Goal: Information Seeking & Learning: Find contact information

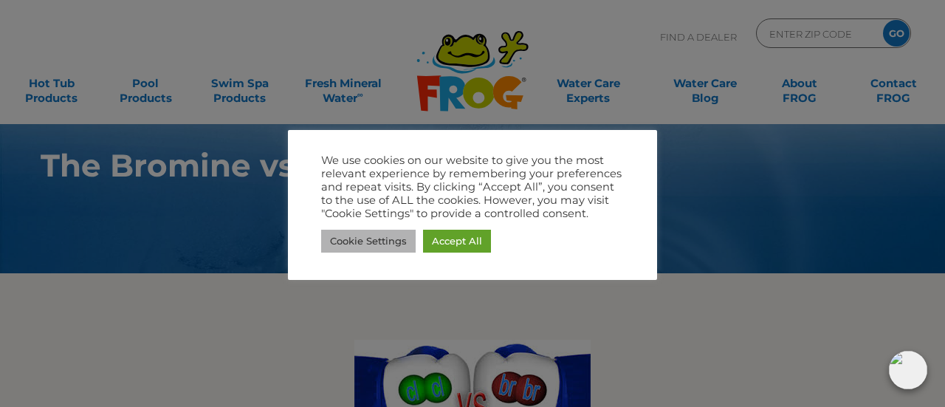
click at [374, 236] on link "Cookie Settings" at bounding box center [368, 241] width 94 height 23
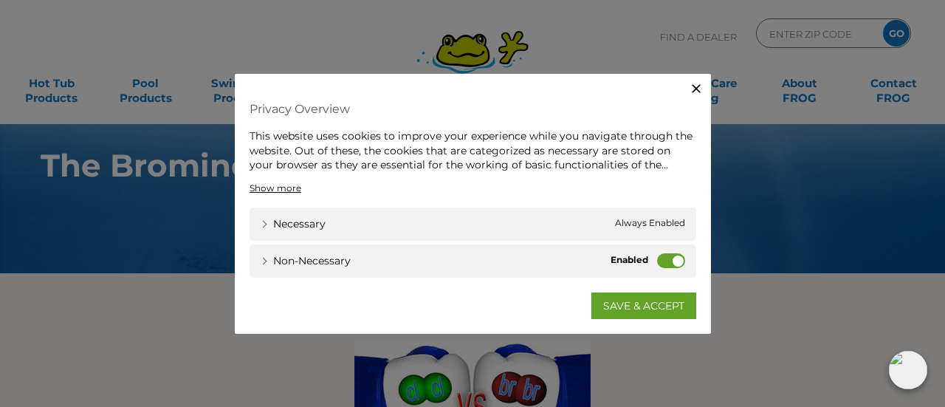
click at [666, 261] on label "Non-necessary" at bounding box center [671, 259] width 28 height 15
click at [0, 0] on input "Non-necessary" at bounding box center [0, 0] width 0 height 0
click at [627, 305] on link "SAVE & ACCEPT" at bounding box center [643, 305] width 105 height 27
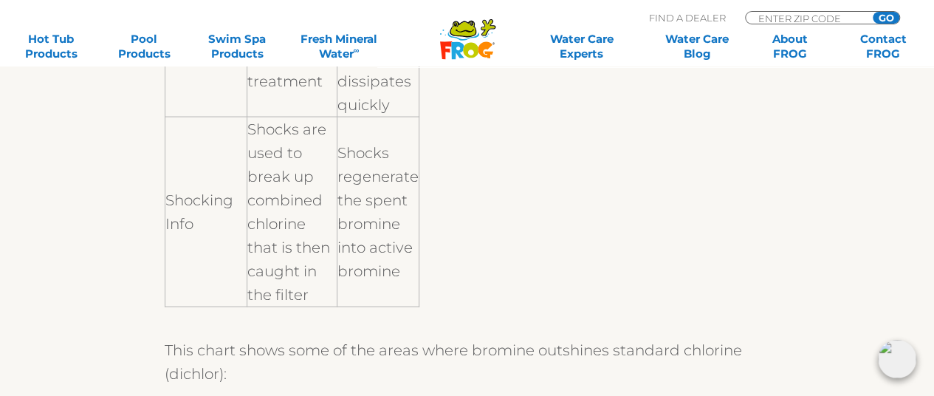
scroll to position [1450, 0]
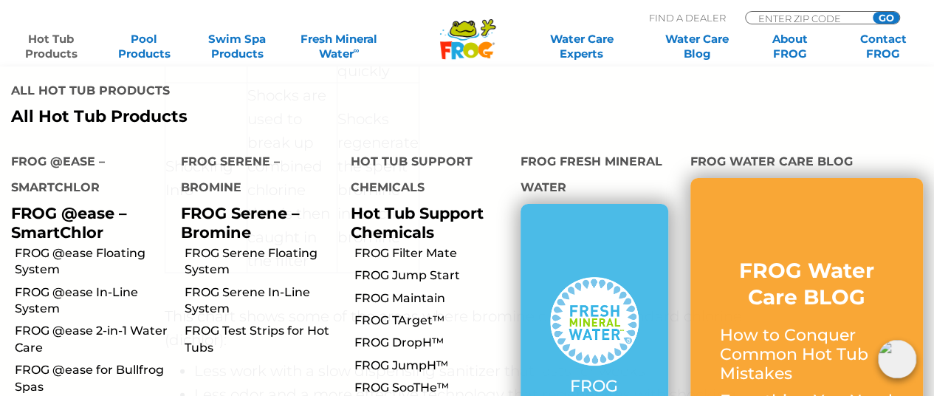
click at [64, 40] on link "Hot Tub Products" at bounding box center [51, 47] width 72 height 30
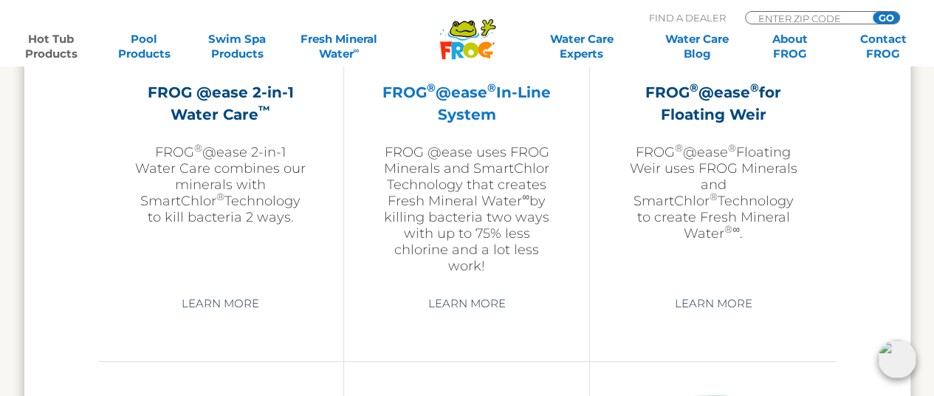
scroll to position [2372, 0]
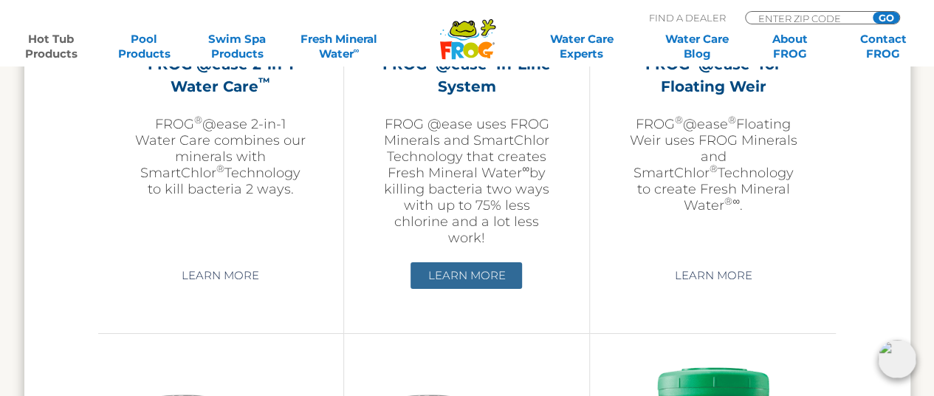
click at [441, 269] on link "Learn More" at bounding box center [465, 275] width 111 height 27
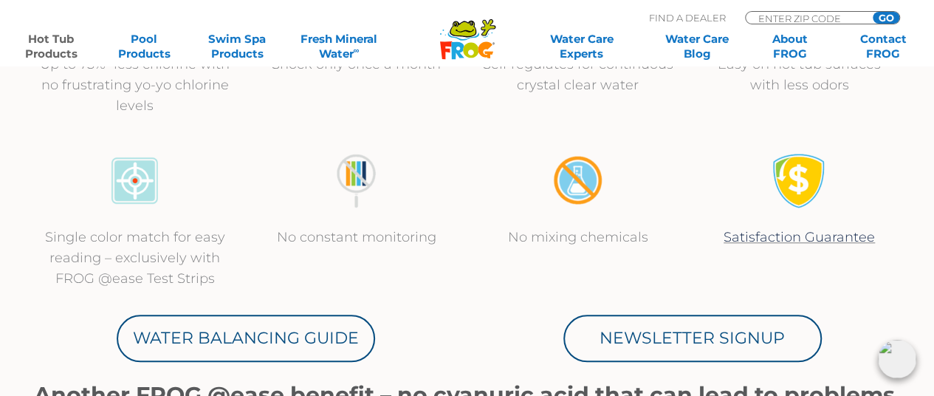
scroll to position [738, 0]
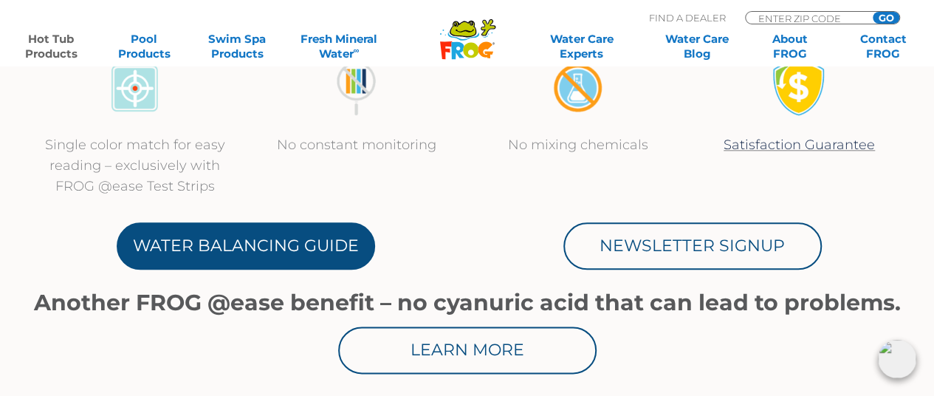
click at [257, 235] on link "Water Balancing Guide" at bounding box center [246, 245] width 258 height 47
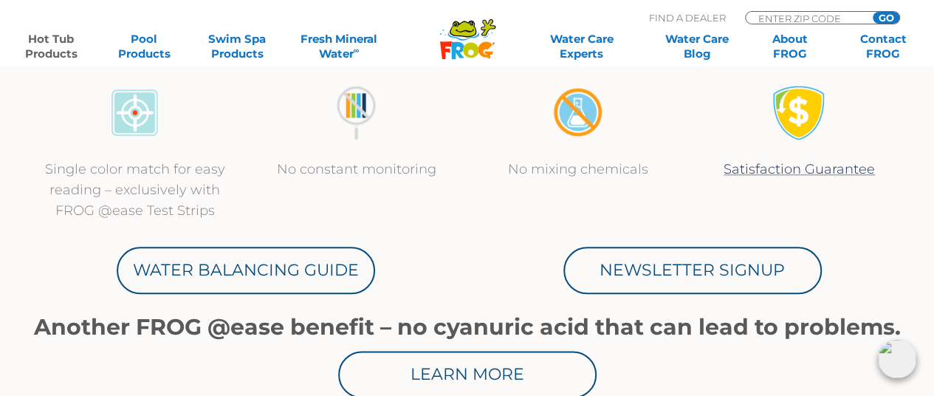
scroll to position [812, 0]
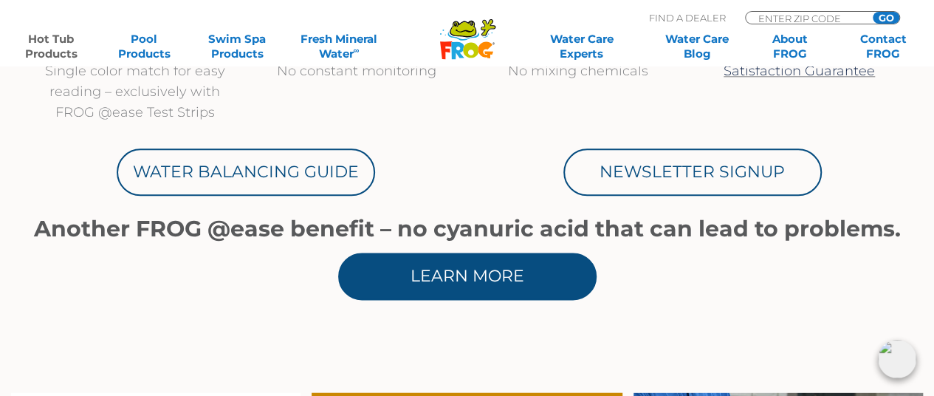
click at [450, 282] on link "Learn More" at bounding box center [467, 275] width 258 height 47
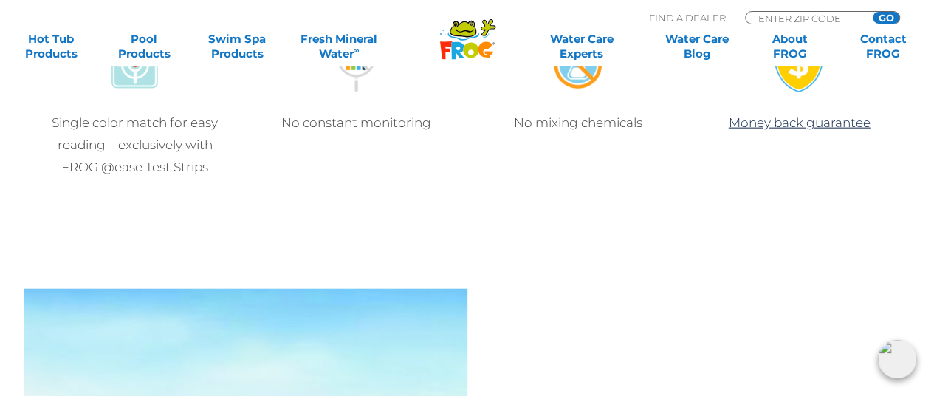
scroll to position [1328, 0]
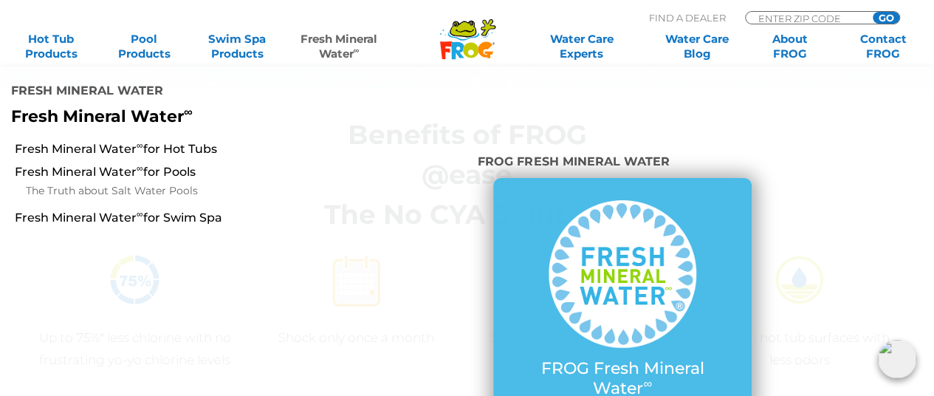
click at [322, 45] on link "Fresh Mineral Water ∞" at bounding box center [339, 47] width 91 height 30
click at [155, 141] on link "Fresh Mineral Water ∞ for Hot Tubs" at bounding box center [163, 149] width 297 height 16
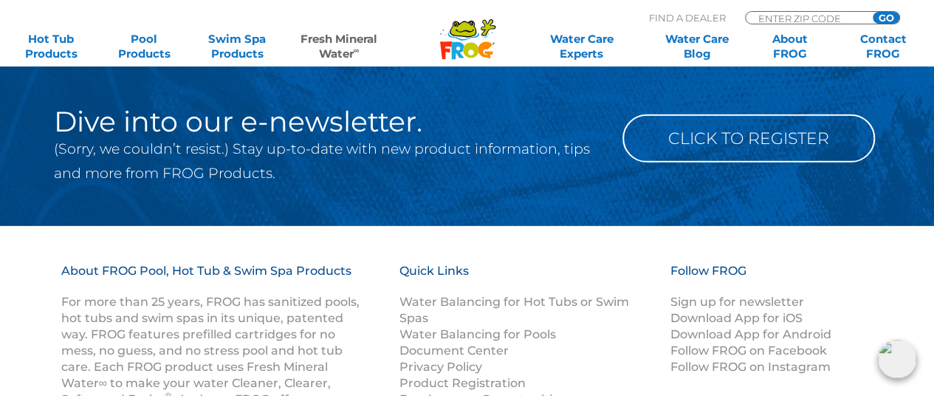
scroll to position [2436, 0]
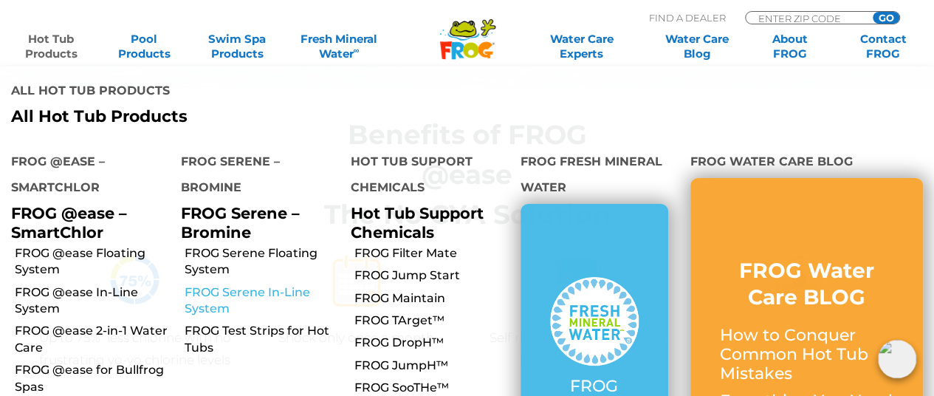
scroll to position [1402, 0]
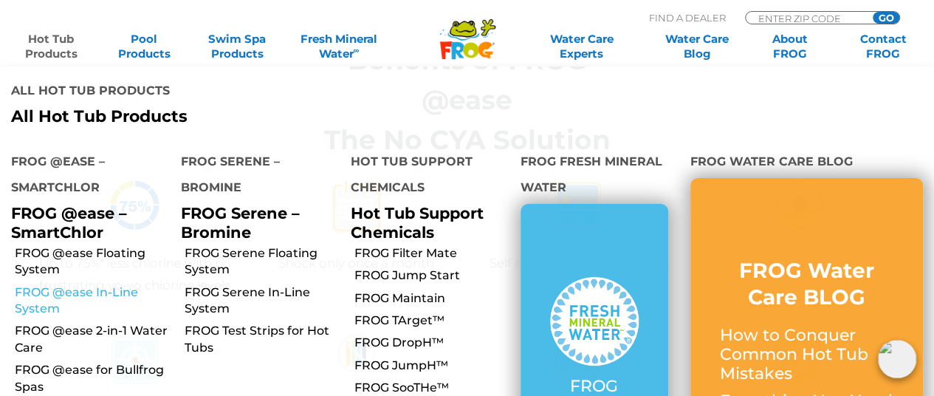
click at [94, 284] on link "FROG @ease In-Line System" at bounding box center [92, 300] width 155 height 33
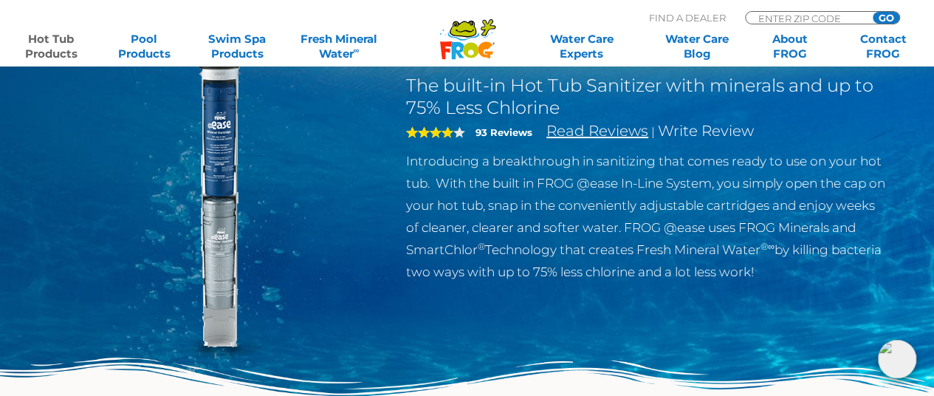
click at [582, 133] on link "Read Reviews" at bounding box center [597, 131] width 102 height 18
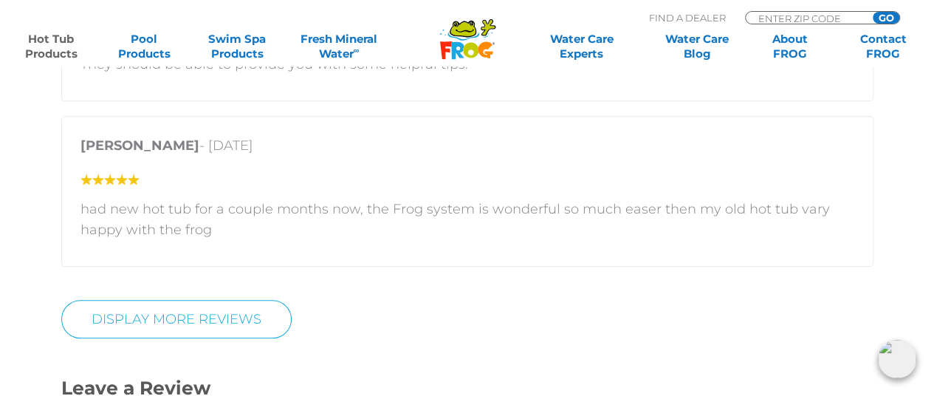
scroll to position [3134, 0]
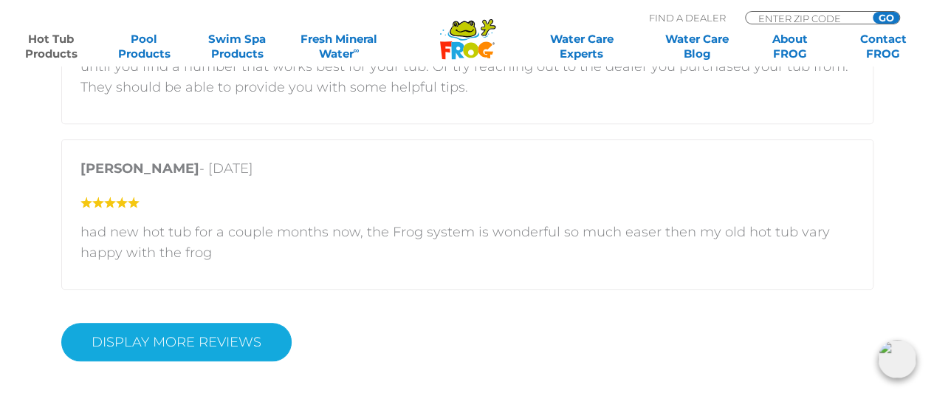
click at [173, 339] on link "Display More Reviews" at bounding box center [176, 342] width 230 height 38
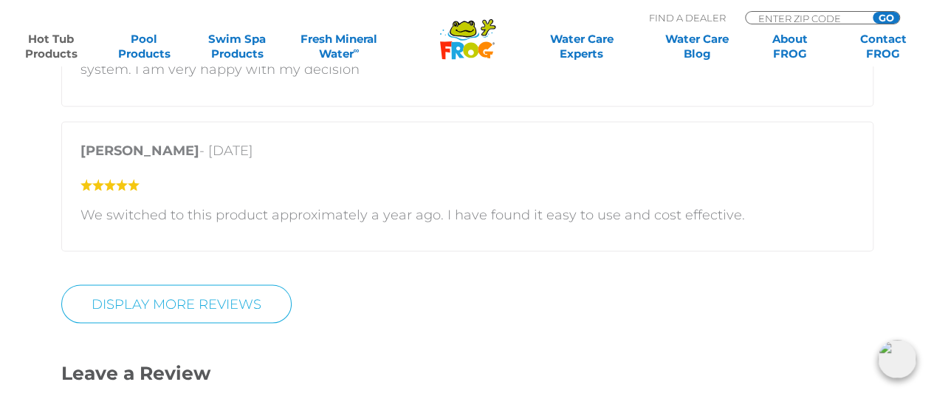
scroll to position [4019, 0]
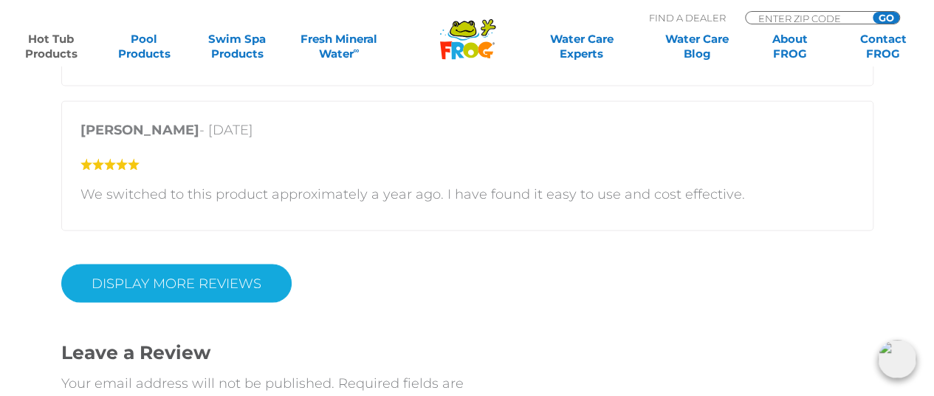
click at [226, 276] on link "DISPLAY MORE REVIEWS" at bounding box center [176, 282] width 230 height 38
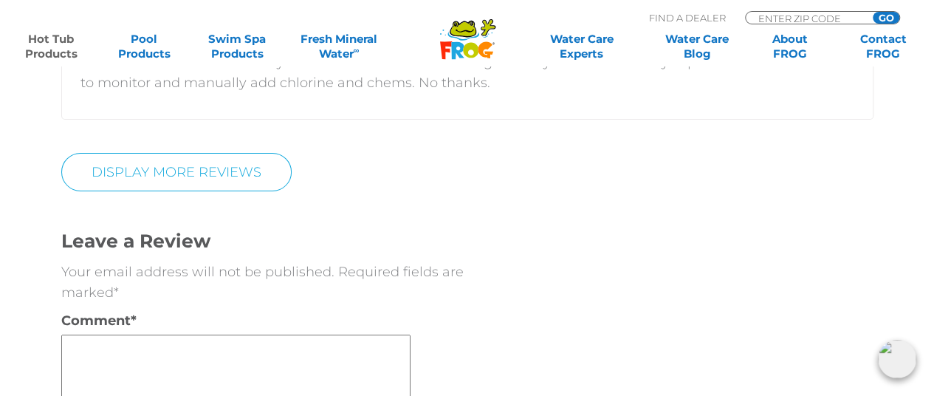
scroll to position [5200, 0]
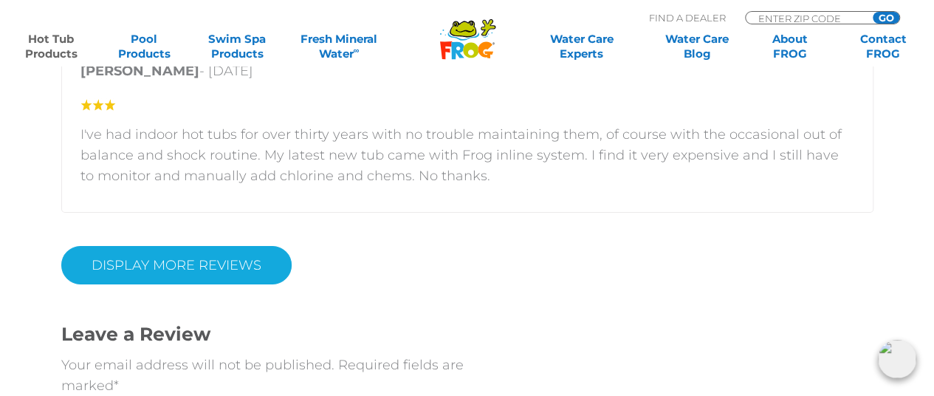
click at [210, 246] on link "DISPLAY MORE REVIEWS" at bounding box center [176, 265] width 230 height 38
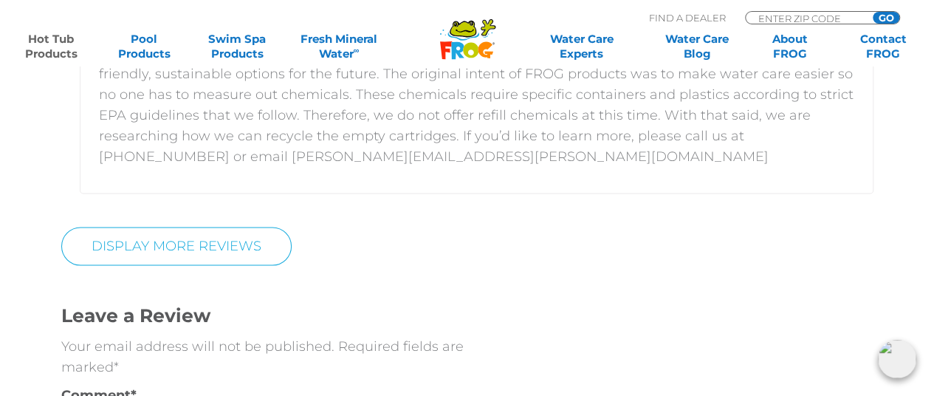
scroll to position [6750, 0]
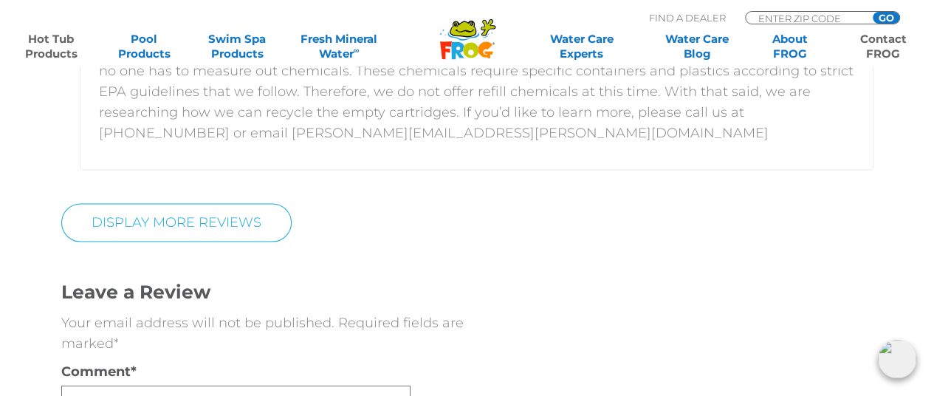
click at [892, 51] on link "Contact FROG" at bounding box center [883, 47] width 72 height 30
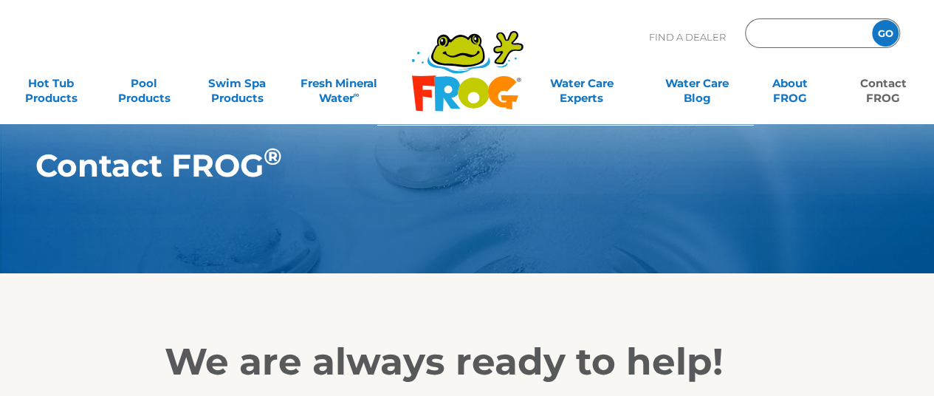
click at [794, 33] on input "Zip Code Form" at bounding box center [806, 33] width 100 height 21
type input "23112"
click at [887, 33] on input "GO" at bounding box center [885, 33] width 27 height 27
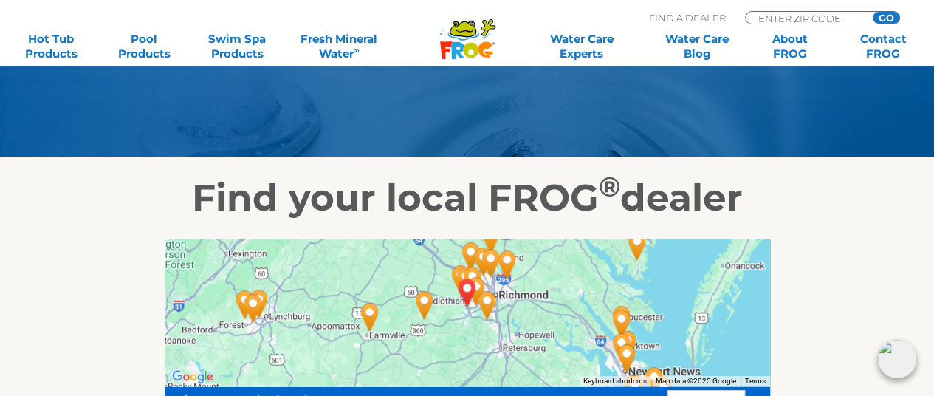
scroll to position [148, 0]
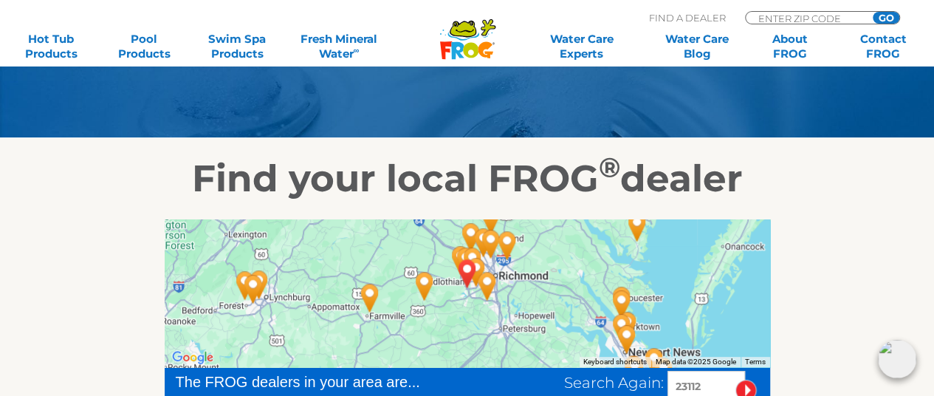
click at [370, 290] on img "Pool Wizard - Farmville - 41 miles away." at bounding box center [370, 298] width 46 height 52
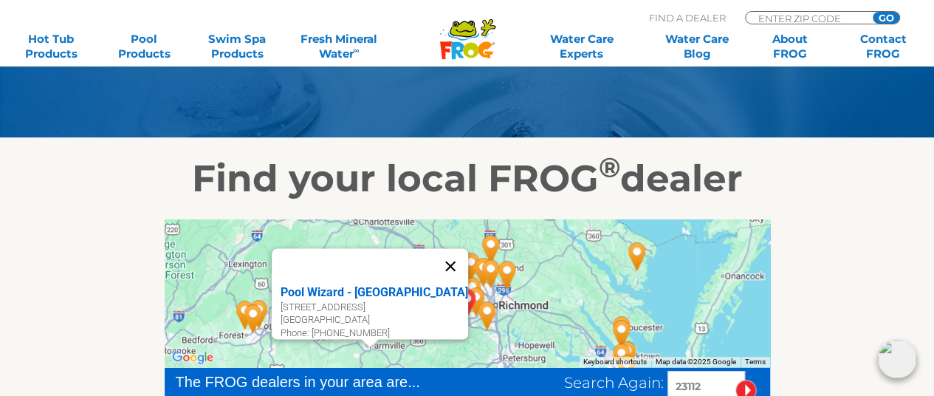
click at [458, 256] on button "Close" at bounding box center [449, 265] width 35 height 35
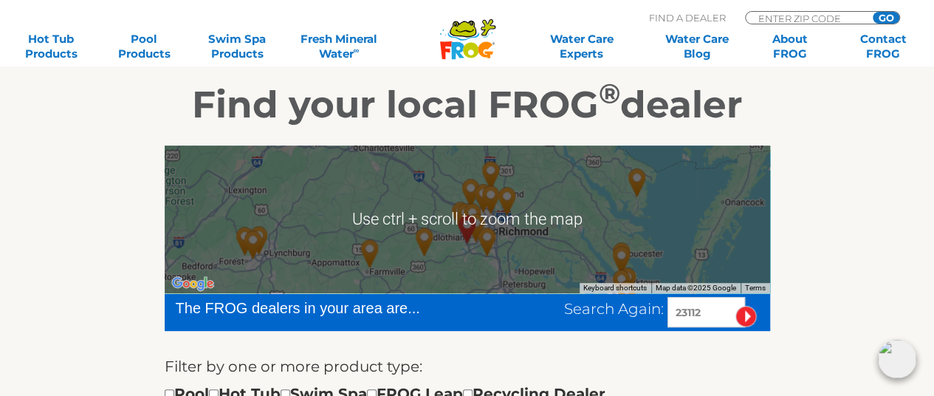
scroll to position [295, 0]
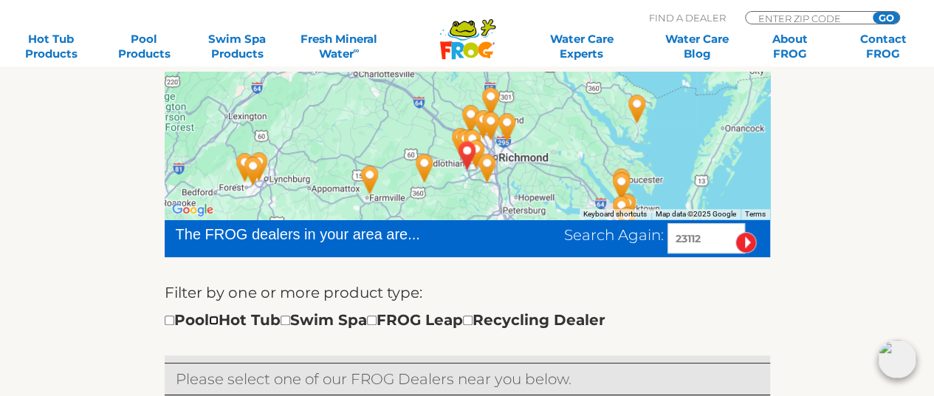
click at [218, 320] on input "checkbox" at bounding box center [214, 320] width 10 height 10
checkbox input "true"
click at [743, 294] on div "Filter by one or more product type: Pool Hot Tub Swim Spa FROG Leap Recycling D…" at bounding box center [467, 305] width 605 height 51
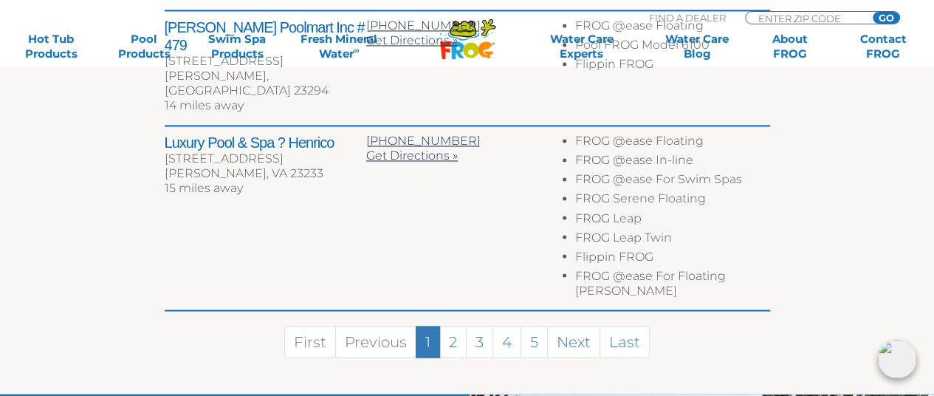
scroll to position [1179, 0]
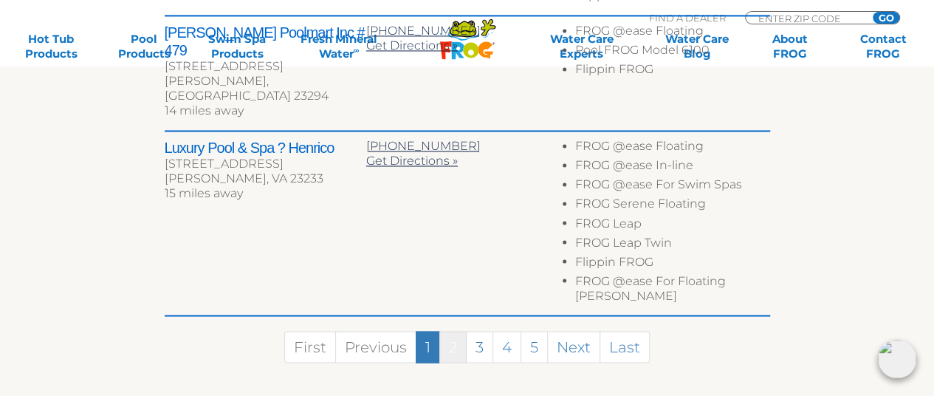
click at [450, 331] on link "2" at bounding box center [452, 347] width 27 height 32
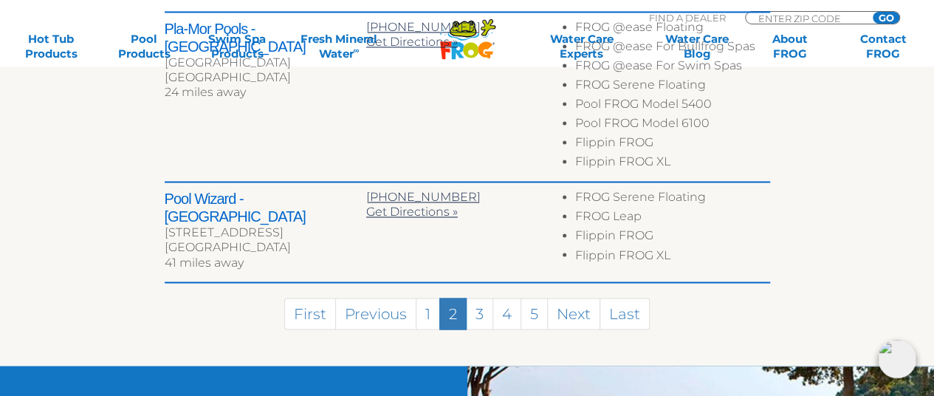
scroll to position [1170, 0]
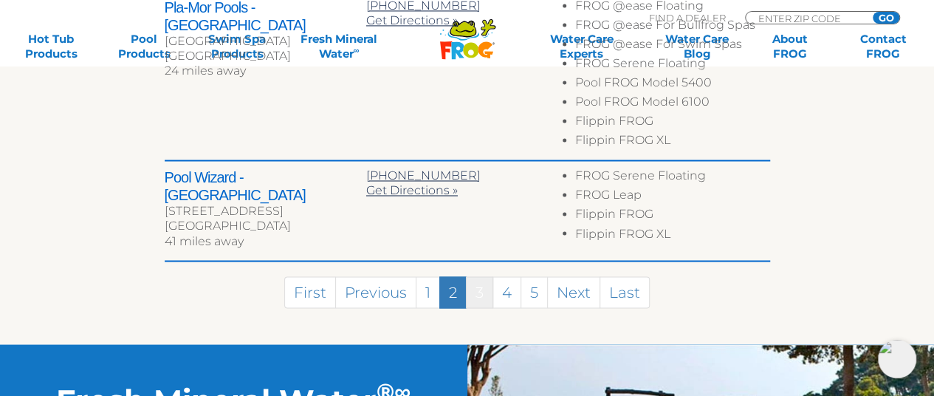
click at [476, 278] on link "3" at bounding box center [479, 292] width 27 height 32
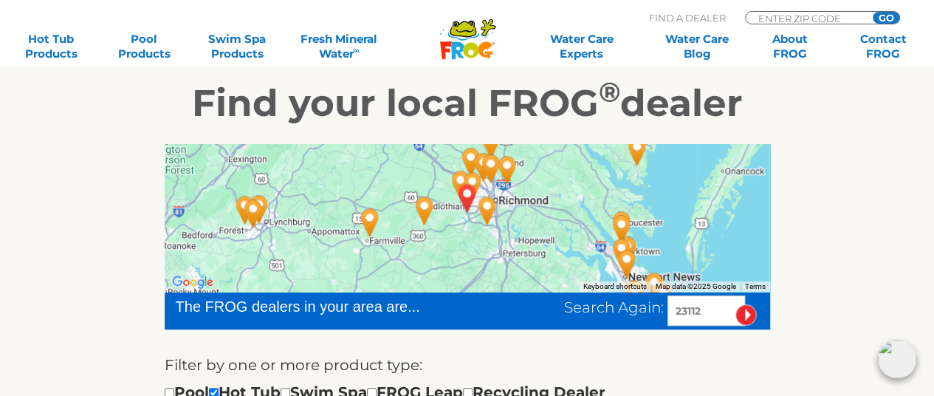
scroll to position [295, 0]
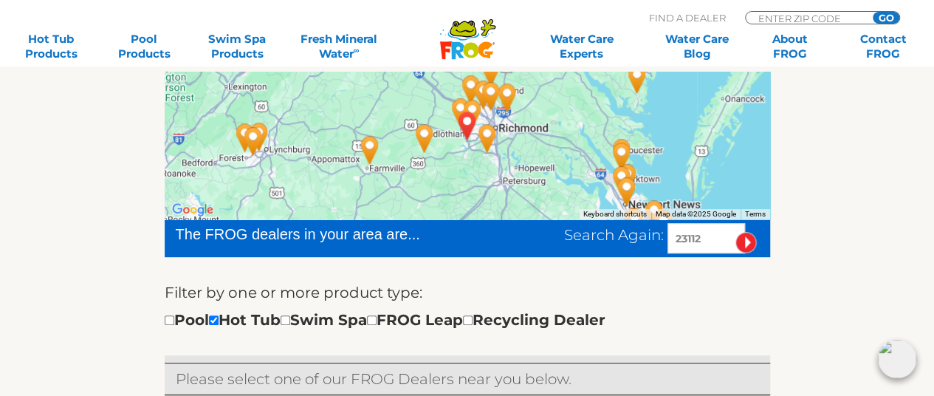
click at [456, 176] on div at bounding box center [467, 146] width 605 height 148
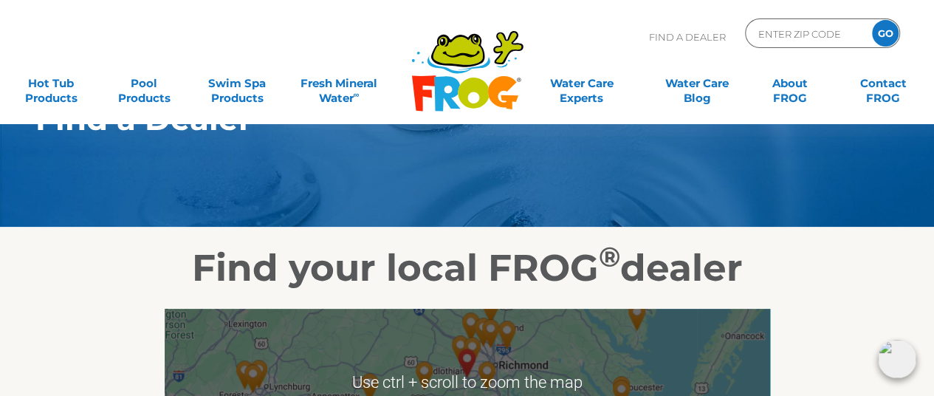
scroll to position [0, 0]
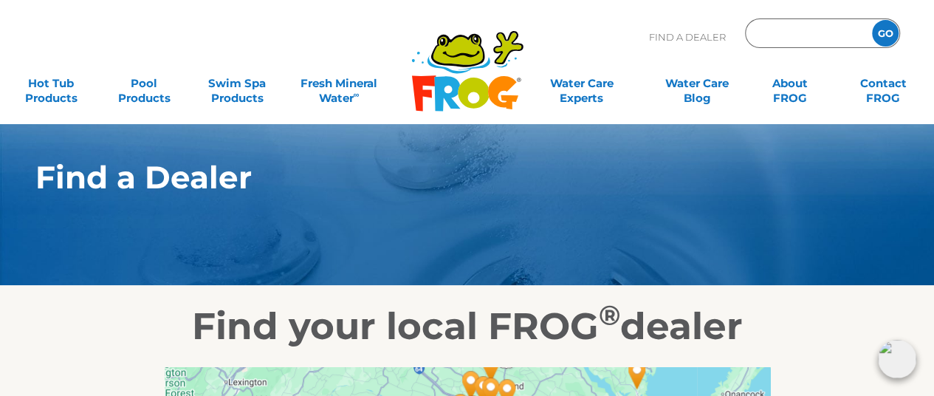
click at [785, 30] on input "Zip Code Form" at bounding box center [806, 33] width 100 height 21
type input "23112"
click at [887, 32] on input "GO" at bounding box center [885, 33] width 27 height 27
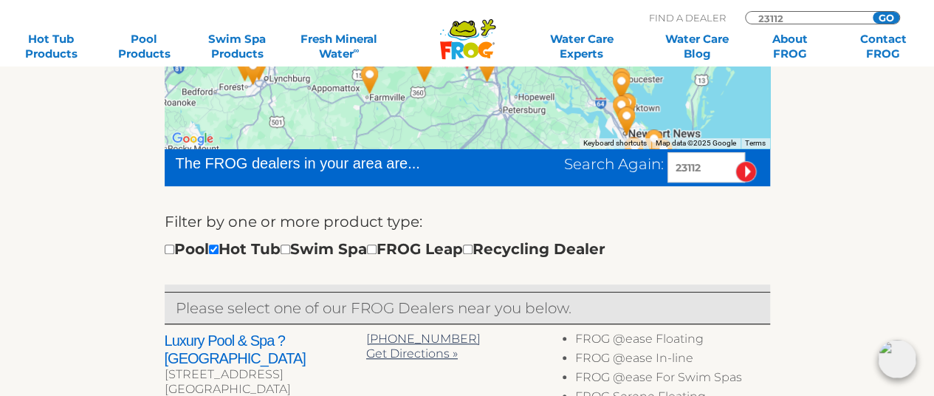
scroll to position [369, 0]
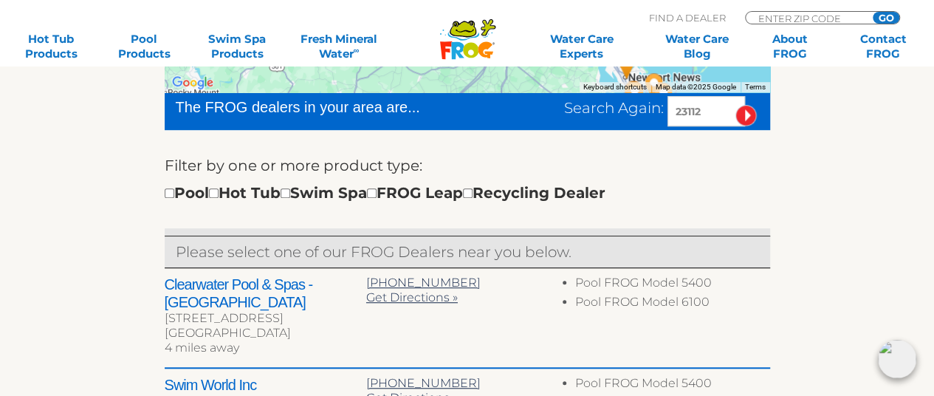
scroll to position [443, 0]
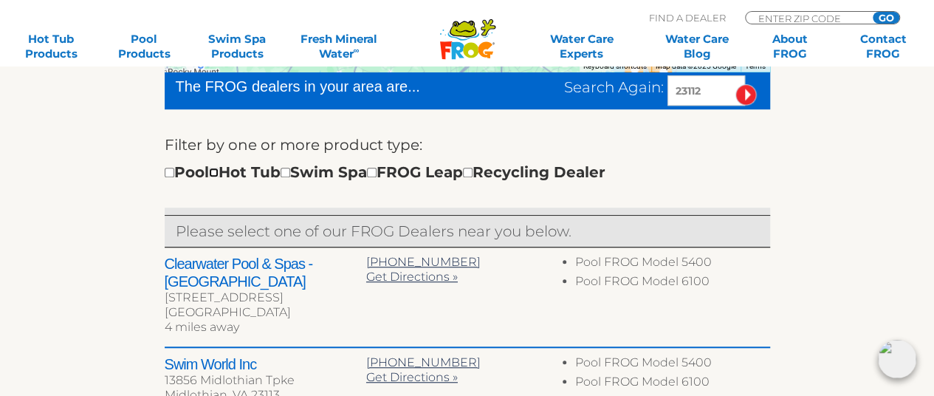
click at [218, 171] on input "checkbox" at bounding box center [214, 173] width 10 height 10
checkbox input "true"
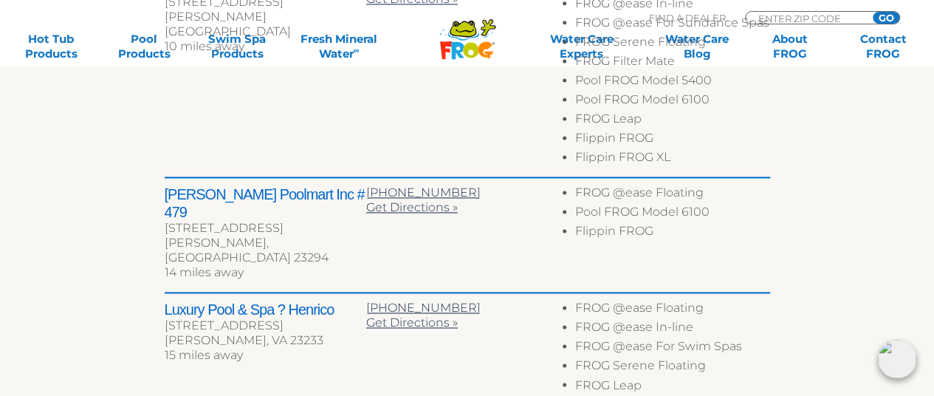
scroll to position [1031, 0]
